Goal: Information Seeking & Learning: Learn about a topic

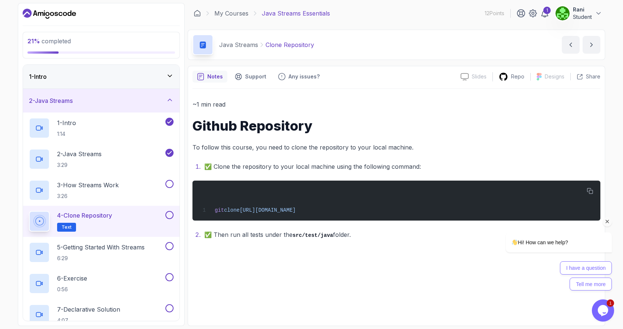
click at [605, 220] on icon "Chat attention grabber" at bounding box center [607, 222] width 7 height 7
click at [115, 251] on p "5 - Getting Started With Streams" at bounding box center [100, 247] width 87 height 9
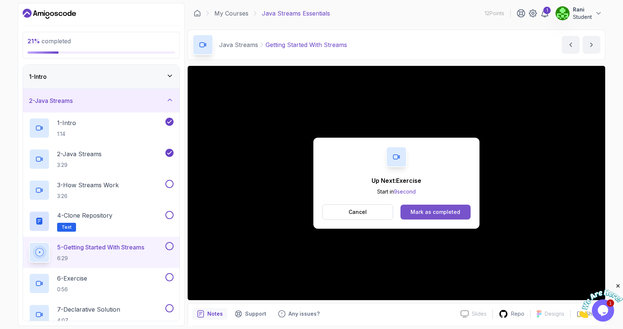
click at [440, 213] on div "Mark as completed" at bounding box center [435, 212] width 50 height 7
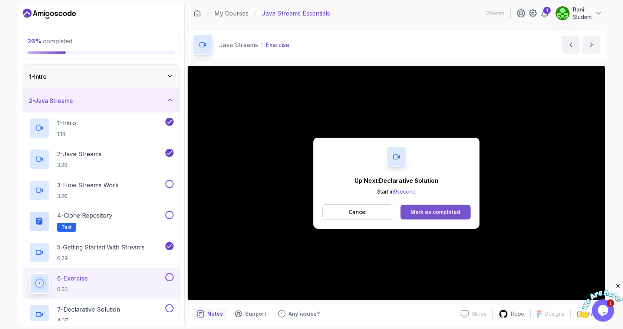
click at [424, 215] on div "Mark as completed" at bounding box center [435, 212] width 50 height 7
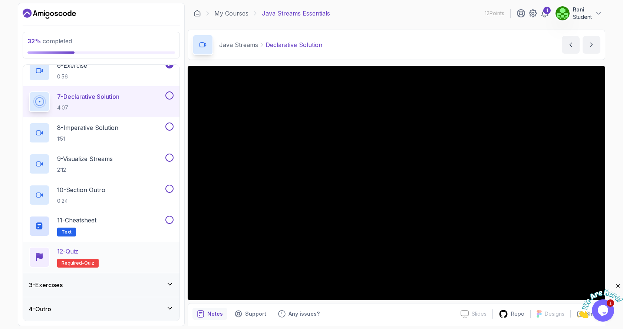
scroll to position [139, 0]
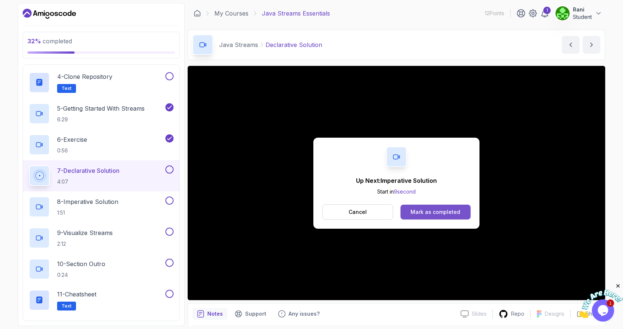
click at [442, 213] on div "Mark as completed" at bounding box center [435, 212] width 50 height 7
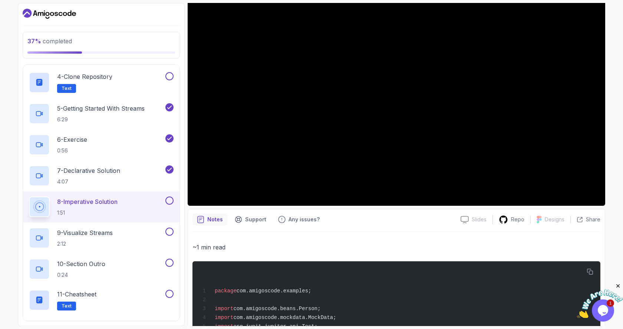
scroll to position [20, 0]
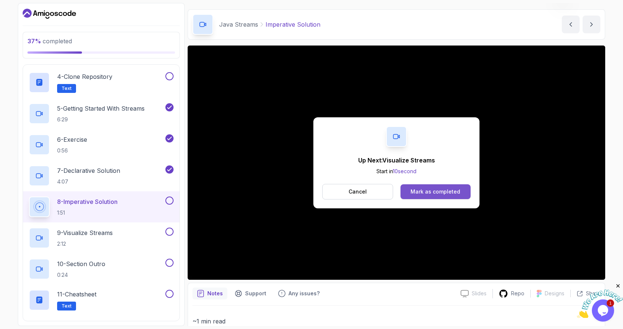
click at [421, 194] on div "Mark as completed" at bounding box center [435, 191] width 50 height 7
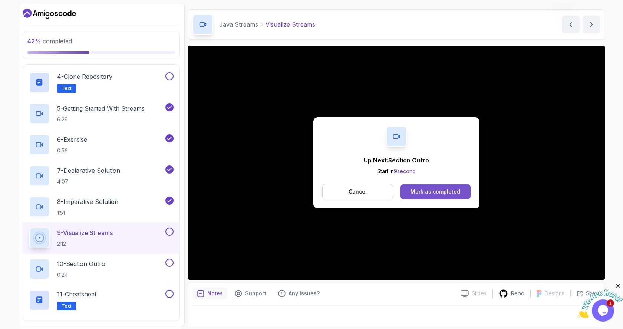
click at [455, 188] on div "Mark as completed" at bounding box center [435, 191] width 50 height 7
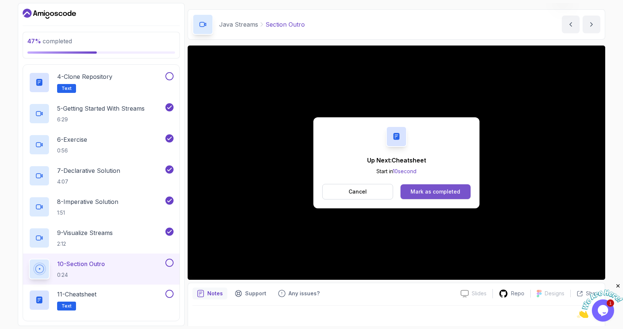
click at [449, 191] on div "Mark as completed" at bounding box center [435, 191] width 50 height 7
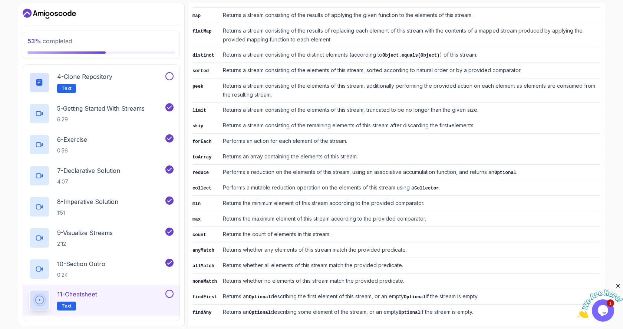
scroll to position [321, 0]
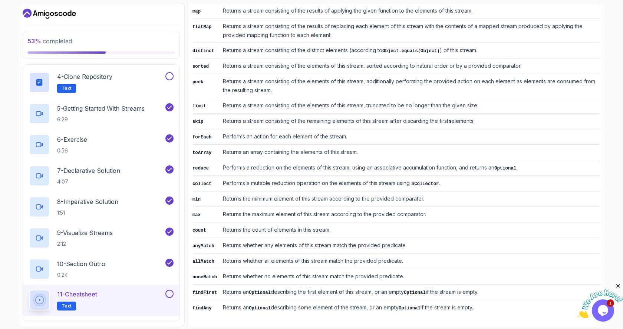
click at [171, 295] on button at bounding box center [169, 294] width 8 height 8
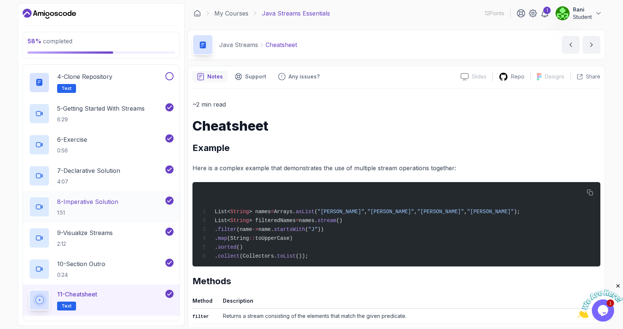
scroll to position [213, 0]
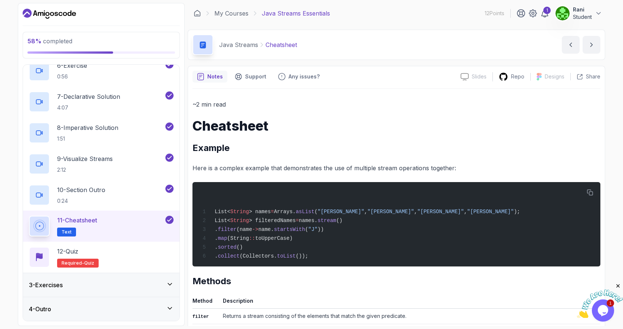
click at [120, 283] on div "3 - Exercises" at bounding box center [101, 285] width 145 height 9
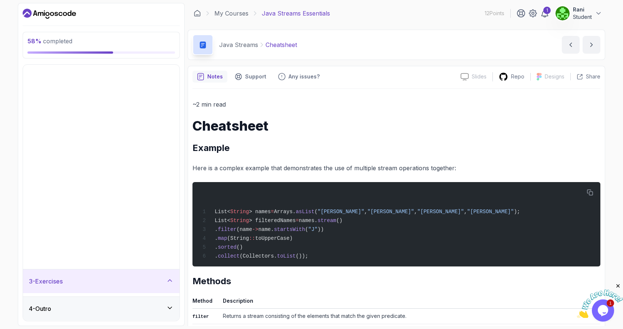
scroll to position [0, 0]
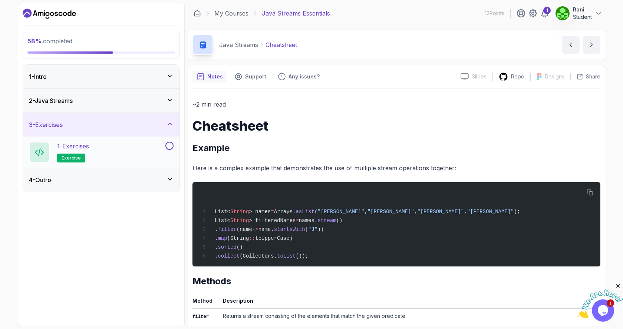
click at [79, 149] on p "1 - Exercises" at bounding box center [73, 146] width 32 height 9
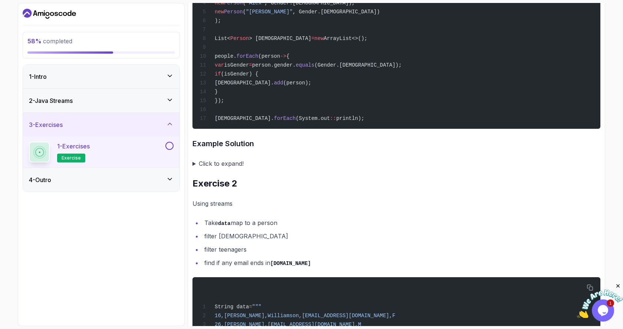
scroll to position [371, 0]
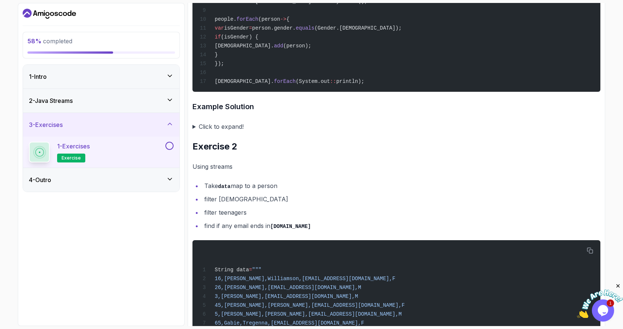
click at [238, 132] on summary "Click to expand!" at bounding box center [396, 127] width 408 height 10
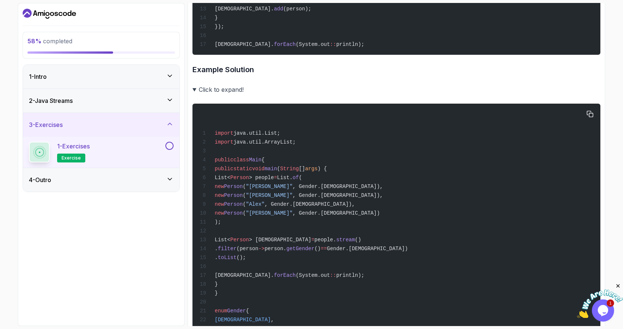
scroll to position [259, 0]
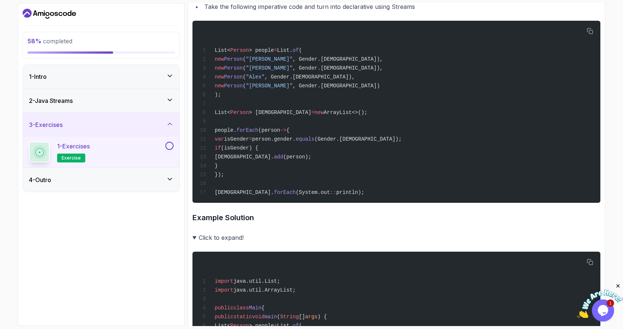
click at [194, 243] on summary "Click to expand!" at bounding box center [396, 238] width 408 height 10
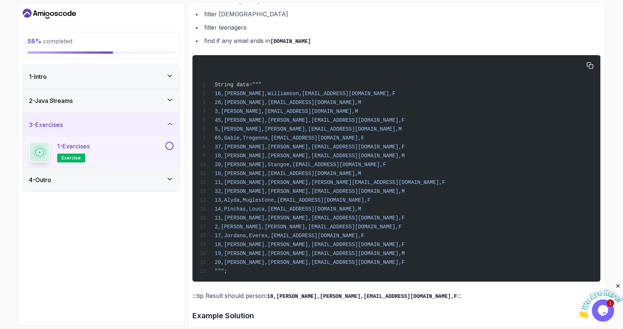
scroll to position [600, 0]
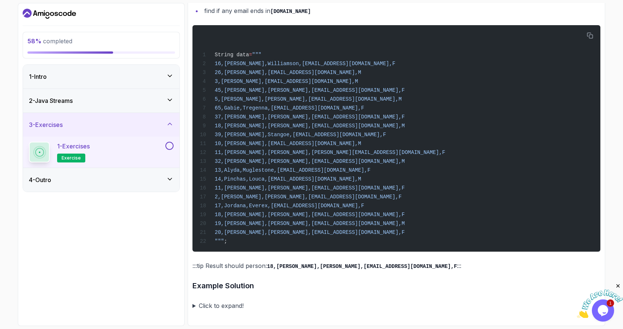
click at [221, 308] on summary "Click to expand!" at bounding box center [396, 306] width 408 height 10
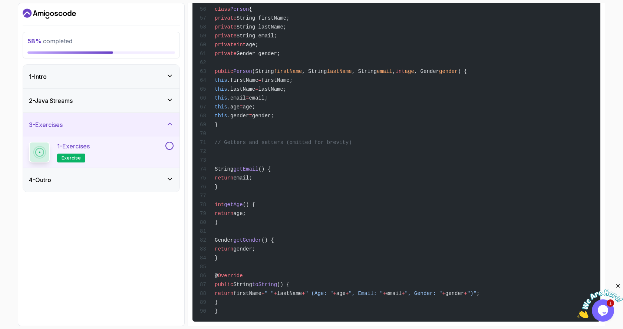
scroll to position [1489, 0]
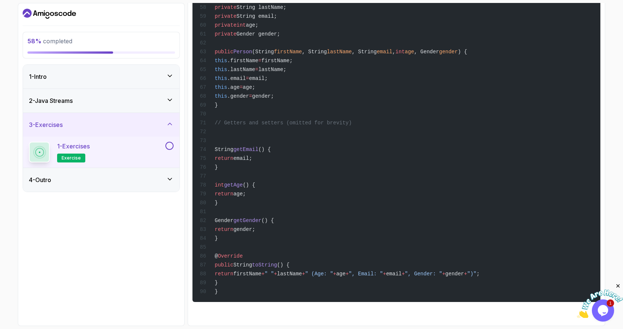
click at [168, 146] on button at bounding box center [169, 146] width 8 height 8
click at [51, 181] on h3 "4 - Outro" at bounding box center [40, 180] width 22 height 9
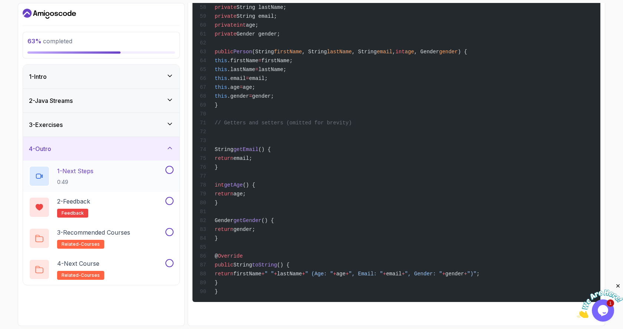
click at [93, 173] on p "1 - Next Steps" at bounding box center [75, 171] width 36 height 9
